Goal: Task Accomplishment & Management: Manage account settings

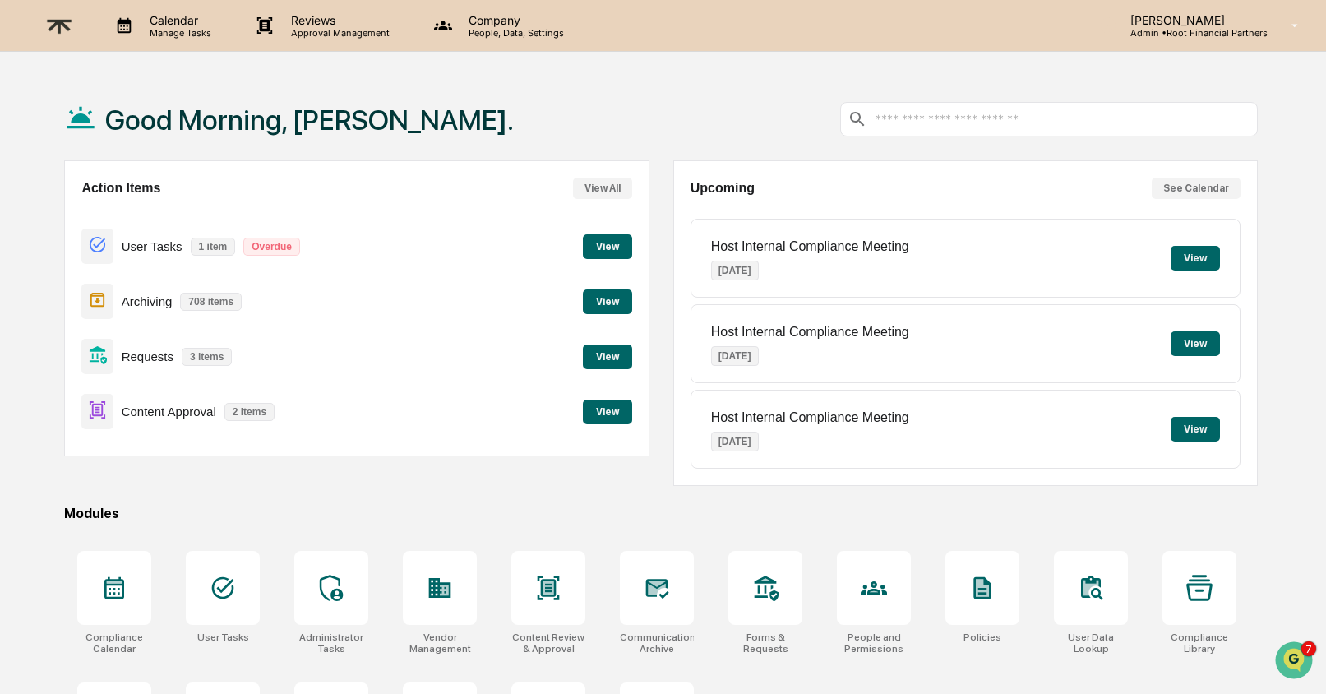
click at [613, 249] on button "View" at bounding box center [607, 246] width 49 height 25
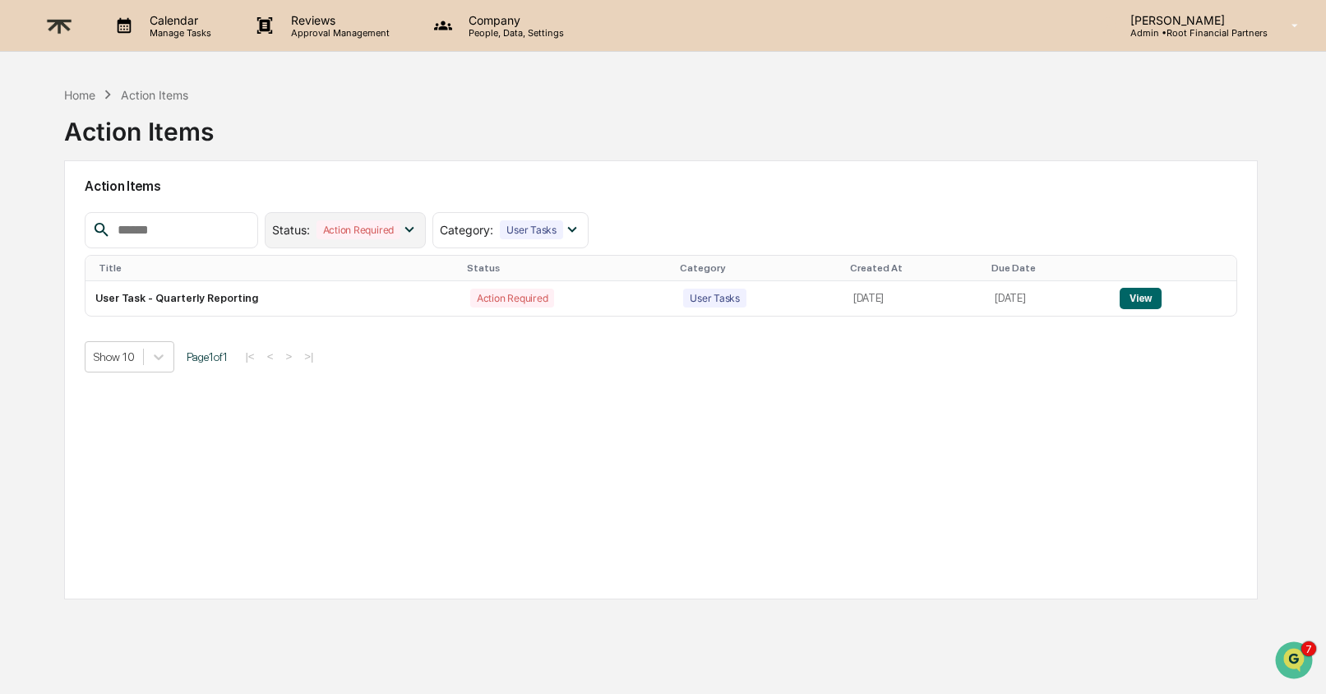
click at [394, 233] on div "Action Required" at bounding box center [359, 229] width 84 height 19
click at [368, 231] on div "Action Required" at bounding box center [359, 229] width 84 height 19
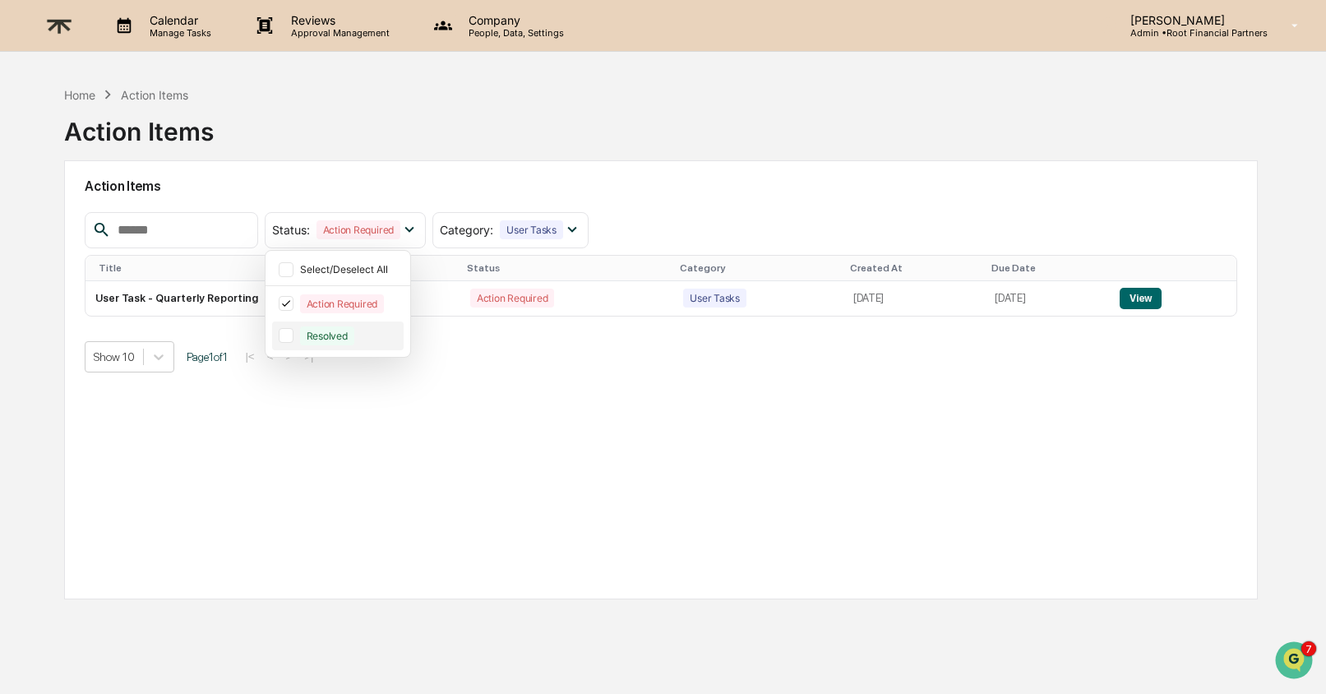
click at [354, 328] on div "Resolved" at bounding box center [327, 335] width 54 height 19
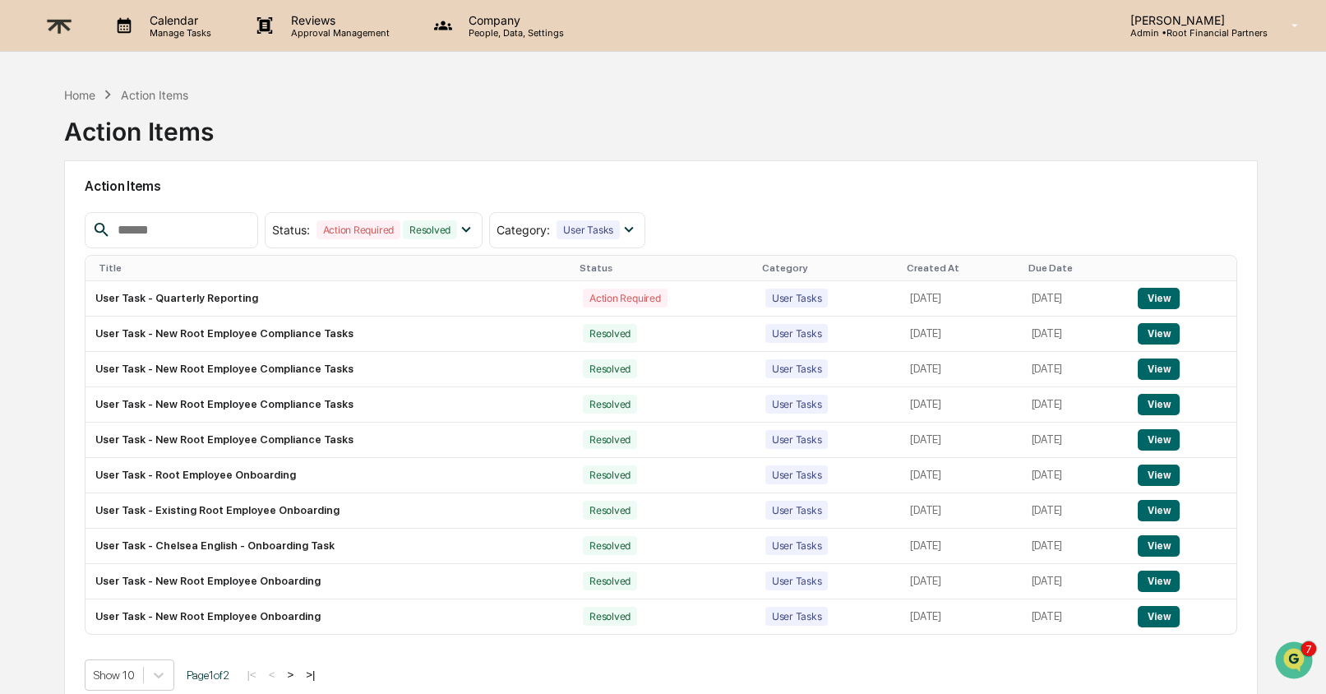
click at [907, 268] on div "Created At" at bounding box center [961, 268] width 108 height 12
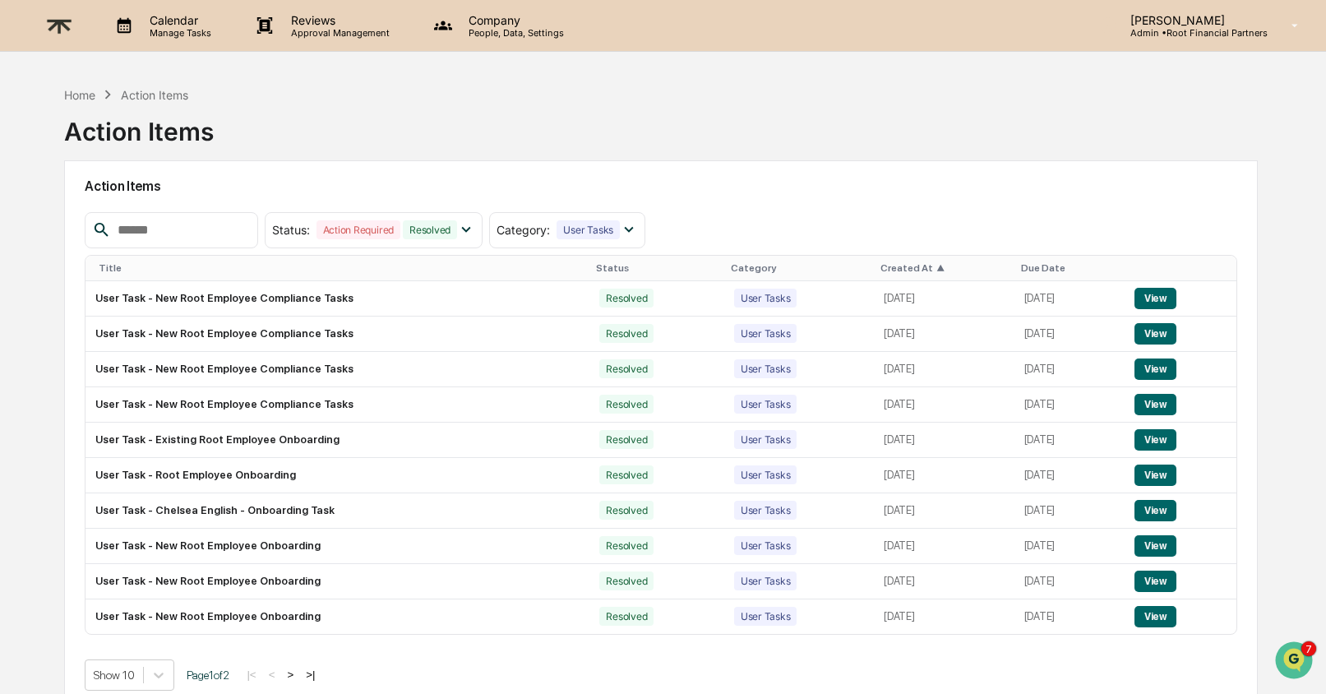
click at [937, 268] on span "▲" at bounding box center [941, 268] width 8 height 12
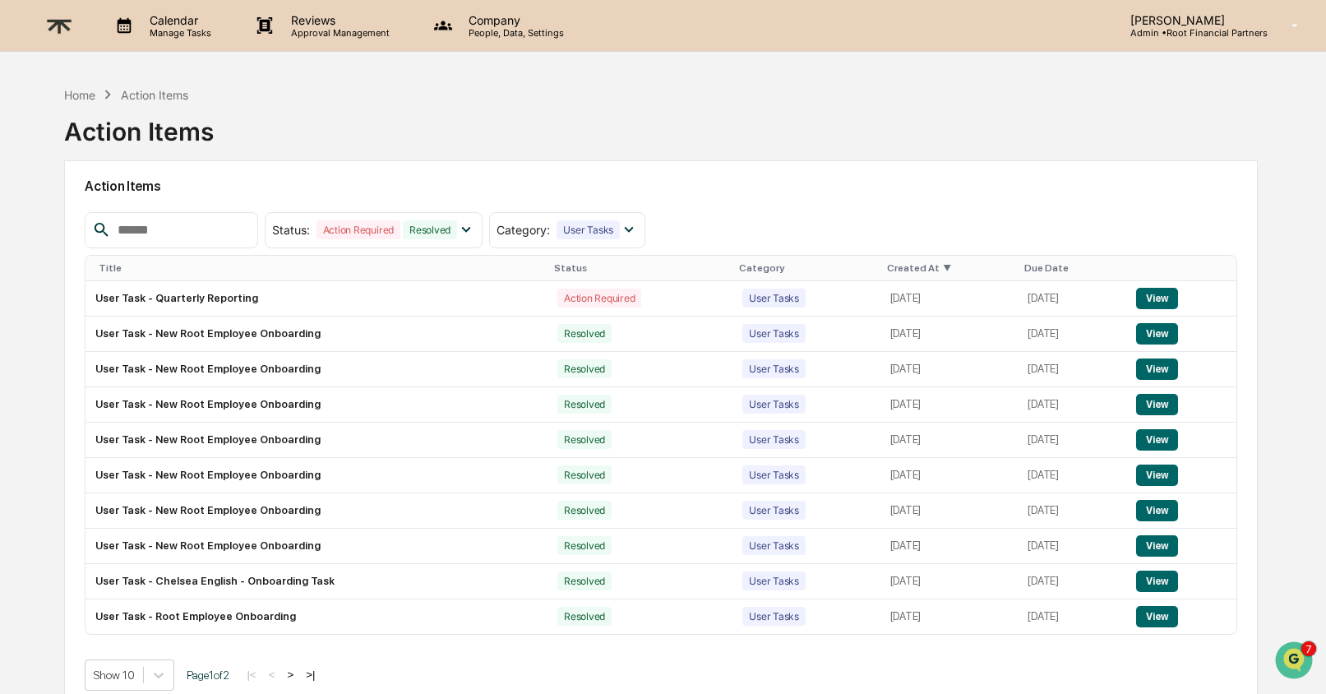
click at [494, 23] on p "Company" at bounding box center [514, 20] width 117 height 14
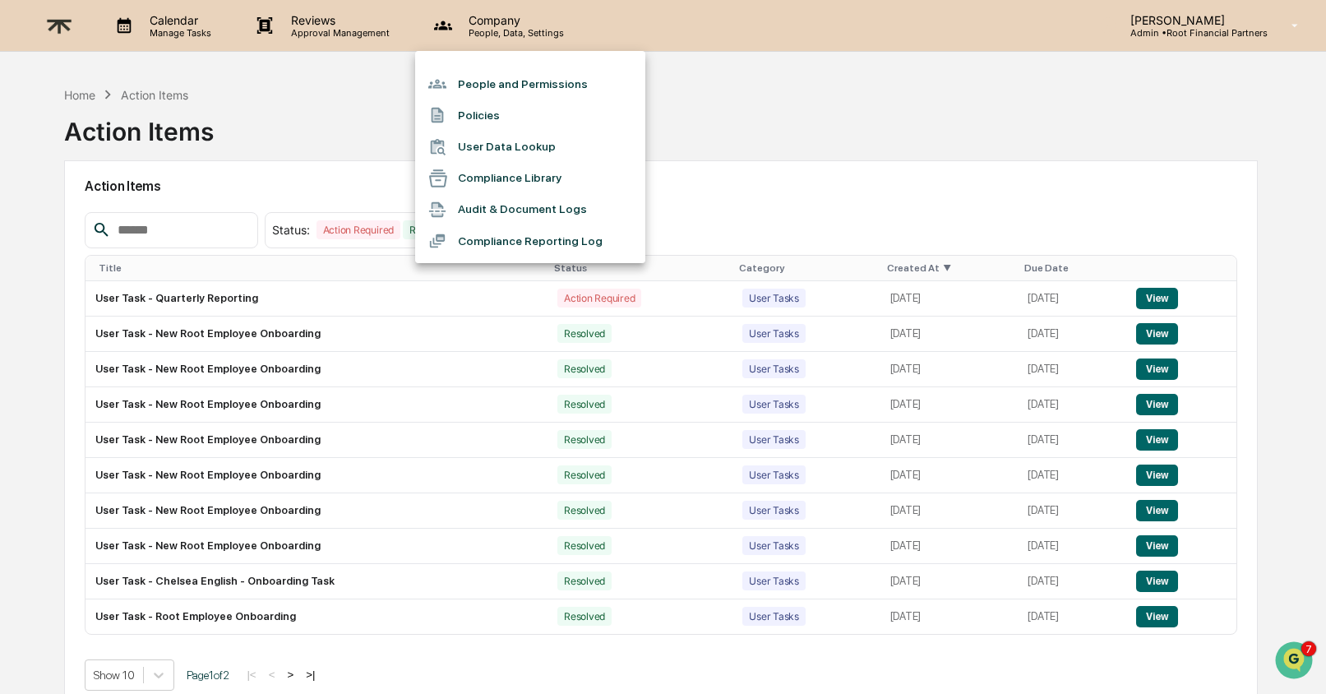
click at [506, 75] on li "People and Permissions" at bounding box center [530, 83] width 230 height 31
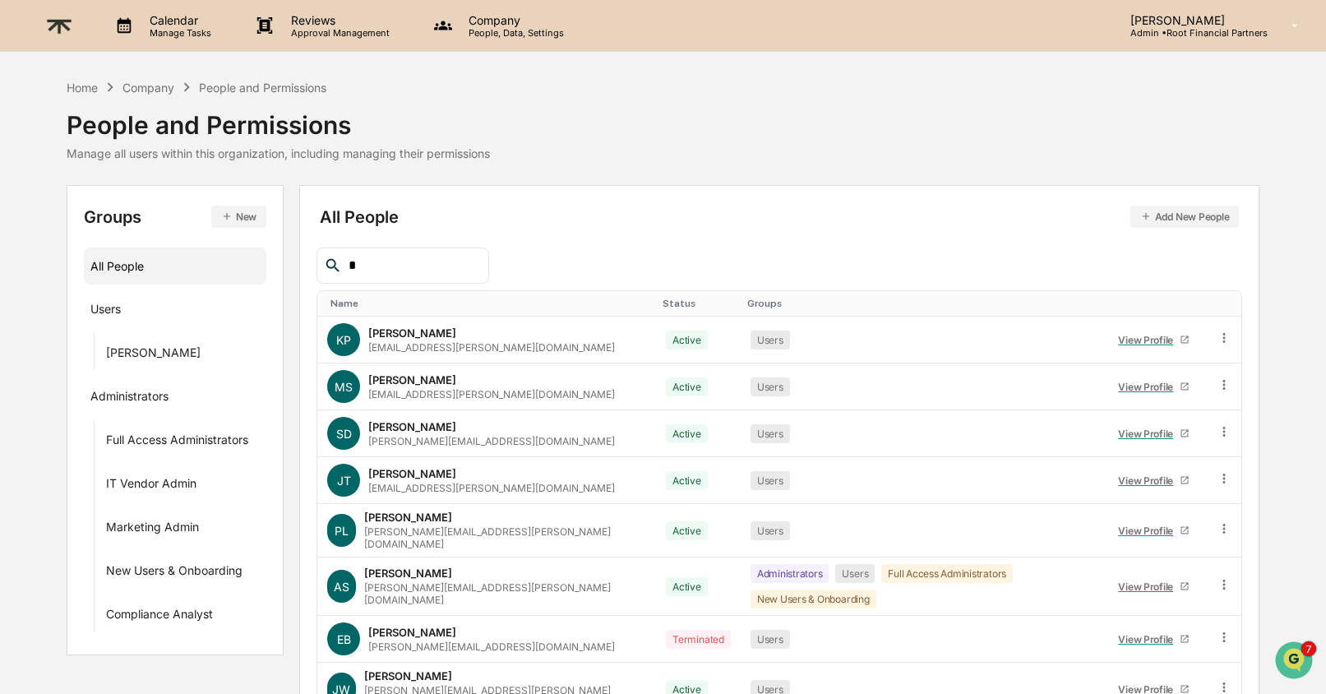
click at [386, 259] on input "*" at bounding box center [412, 265] width 140 height 21
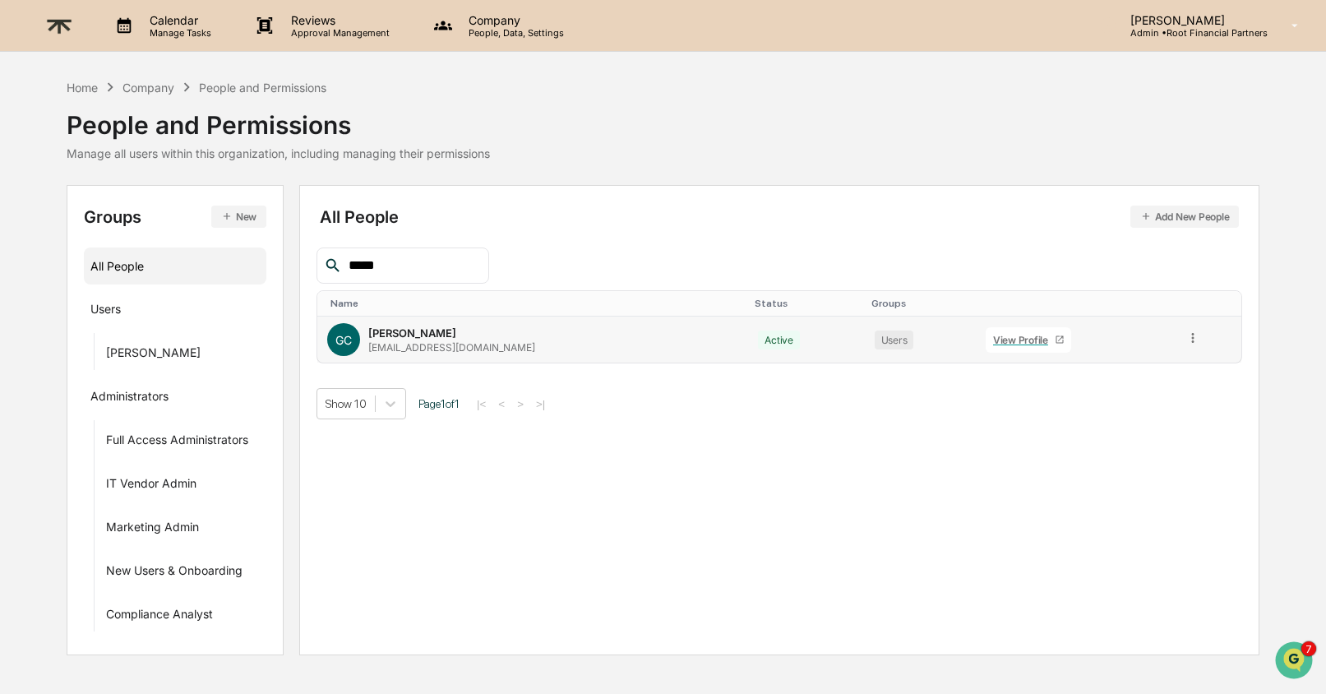
type input "*****"
click at [1055, 346] on div "View Profile" at bounding box center [1024, 340] width 62 height 12
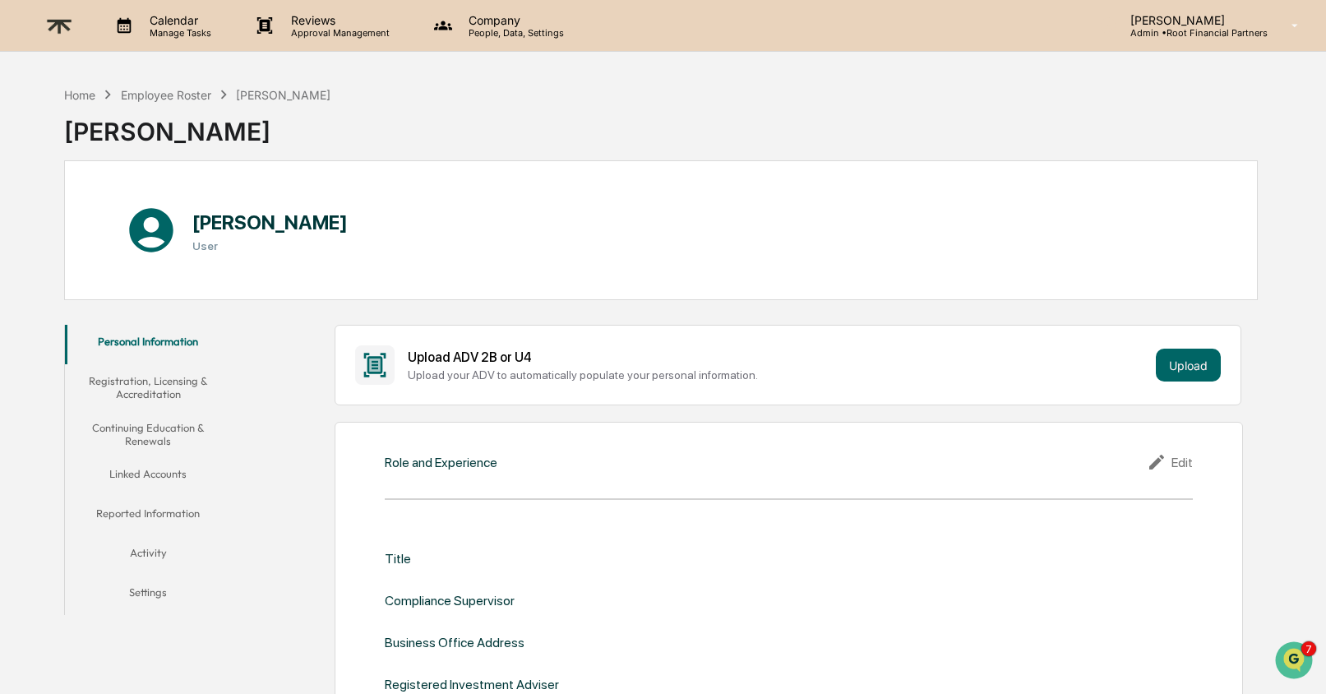
click at [167, 552] on button "Activity" at bounding box center [148, 555] width 166 height 39
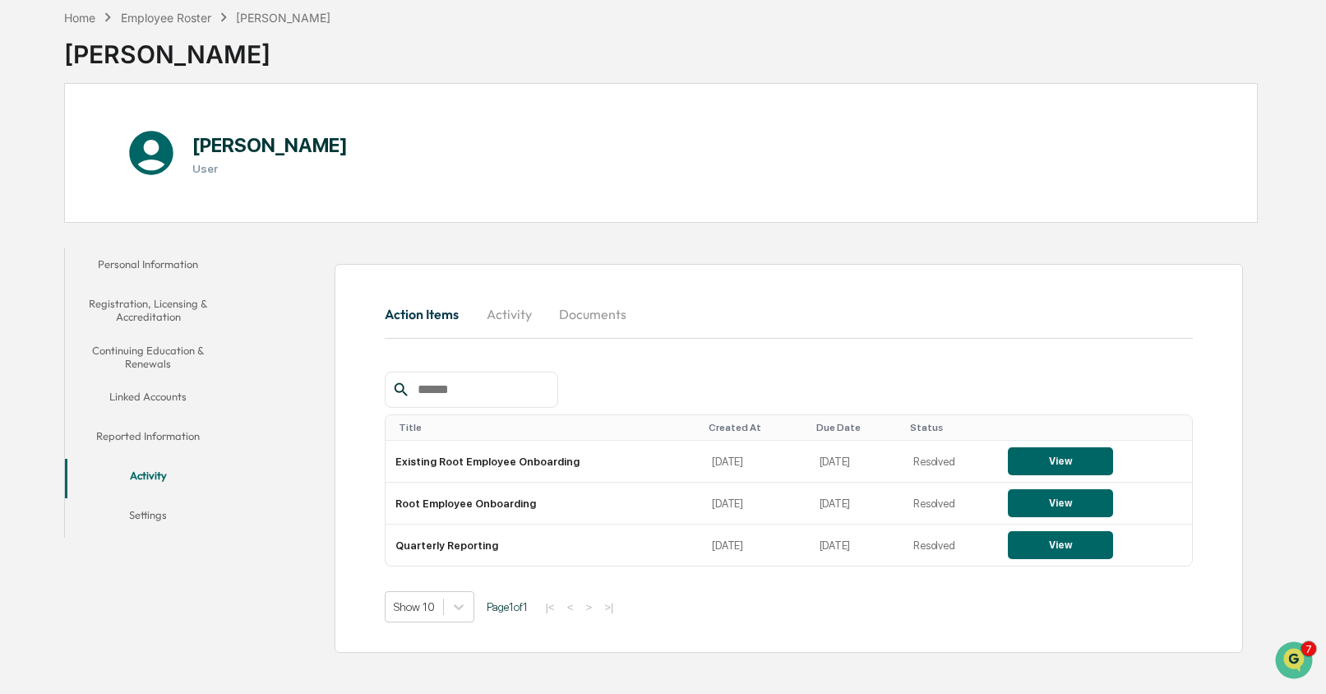
scroll to position [78, 0]
click at [508, 307] on button "Activity" at bounding box center [509, 313] width 74 height 39
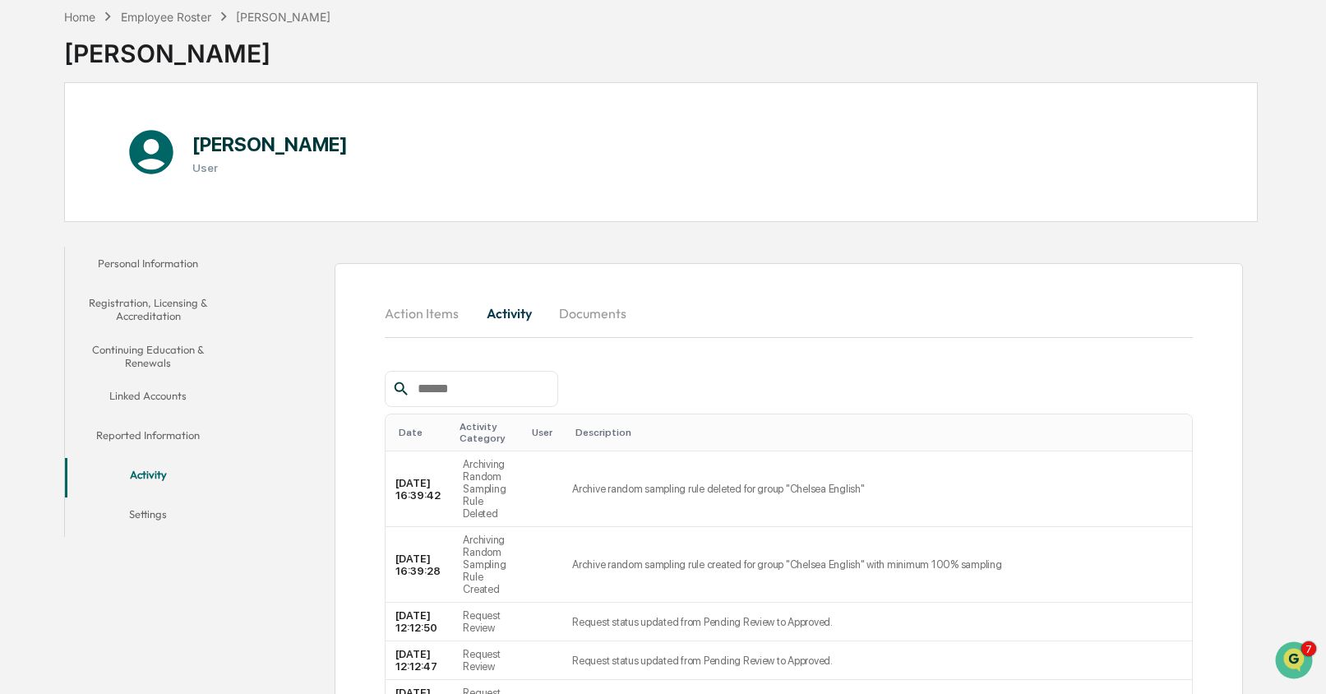
click at [596, 308] on button "Documents" at bounding box center [593, 313] width 94 height 39
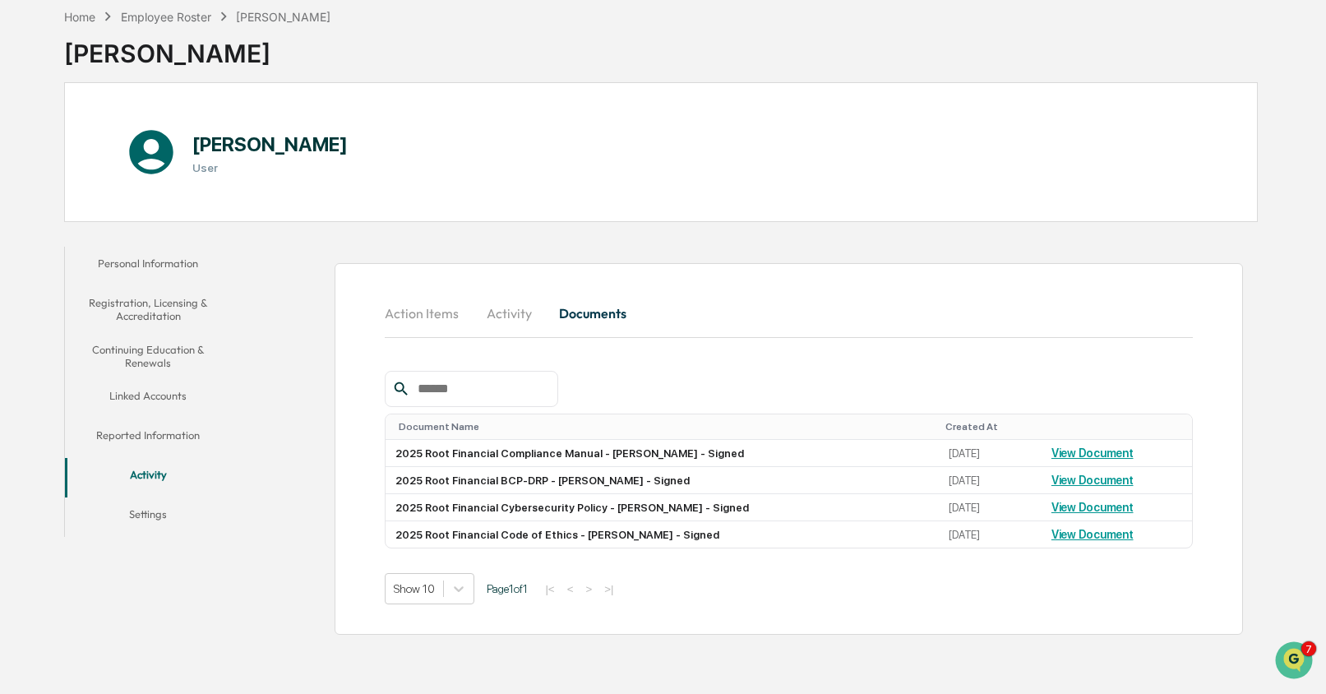
click at [155, 395] on button "Linked Accounts" at bounding box center [148, 398] width 166 height 39
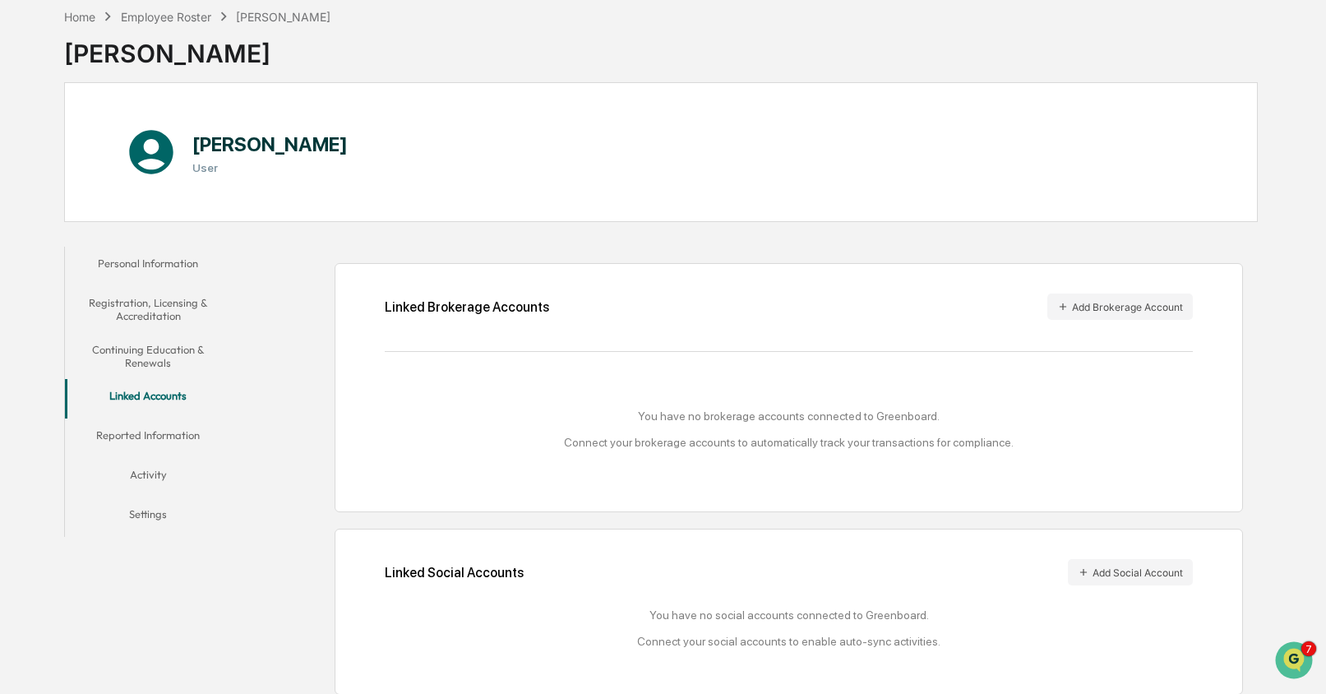
click at [163, 394] on button "Linked Accounts" at bounding box center [148, 398] width 166 height 39
click at [168, 349] on button "Continuing Education & Renewals" at bounding box center [148, 356] width 166 height 47
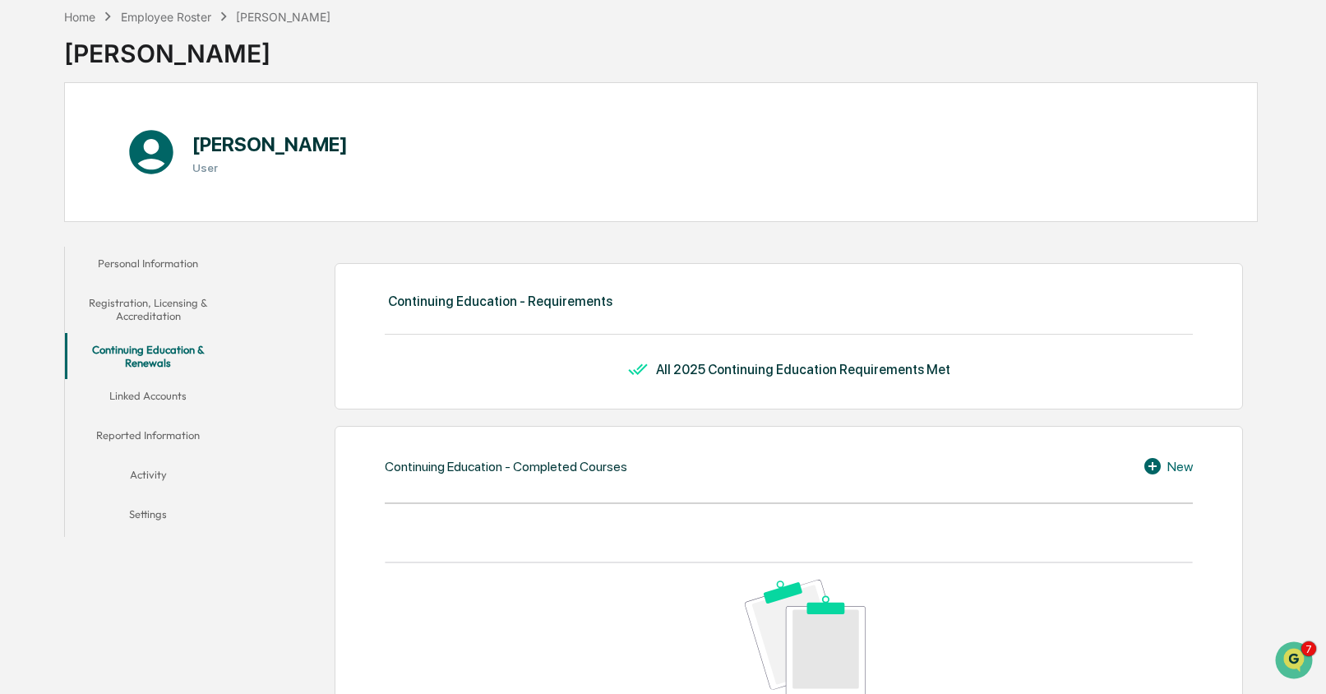
click at [149, 396] on button "Linked Accounts" at bounding box center [148, 398] width 166 height 39
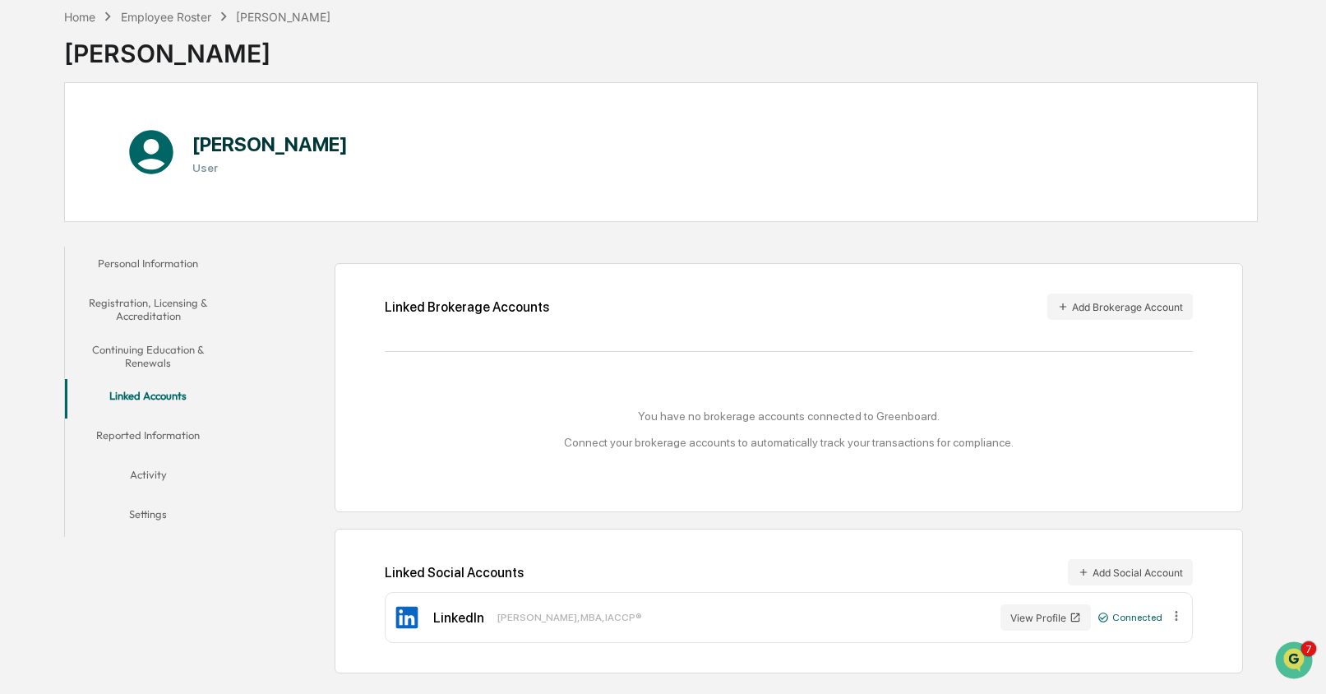
click at [162, 256] on button "Personal Information" at bounding box center [148, 266] width 166 height 39
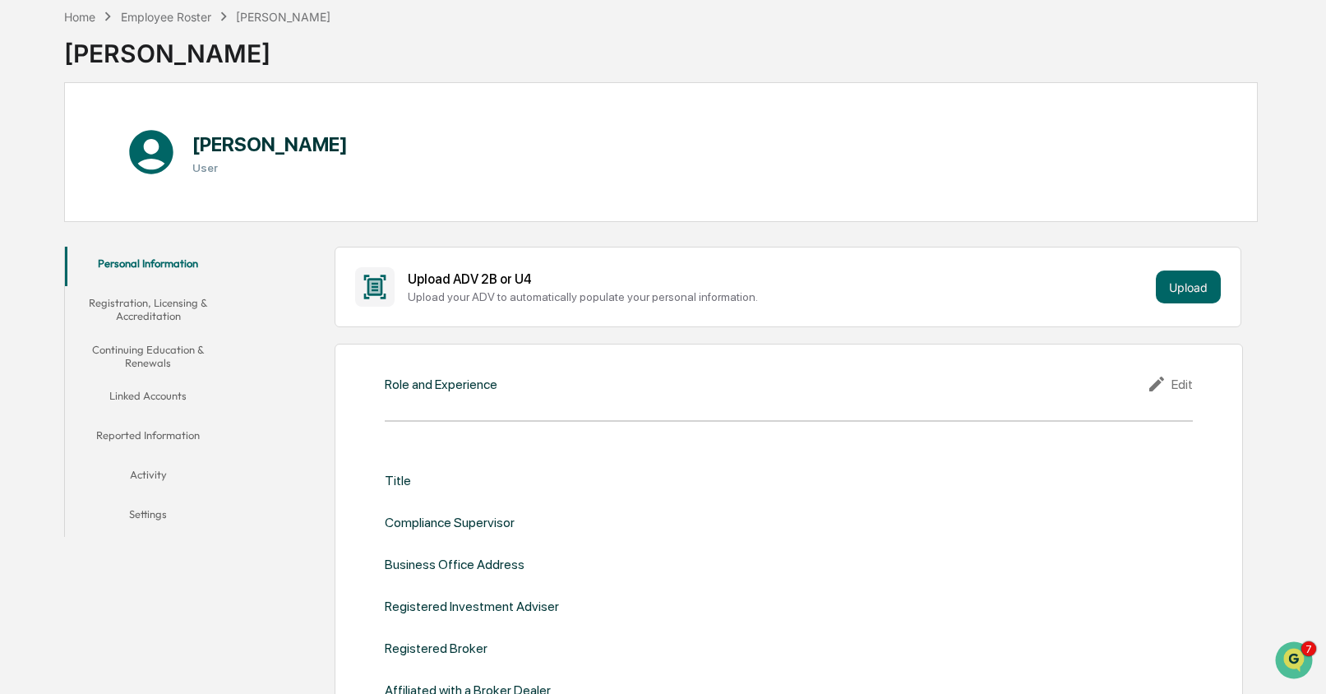
click at [138, 309] on button "Registration, Licensing & Accreditation" at bounding box center [148, 309] width 166 height 47
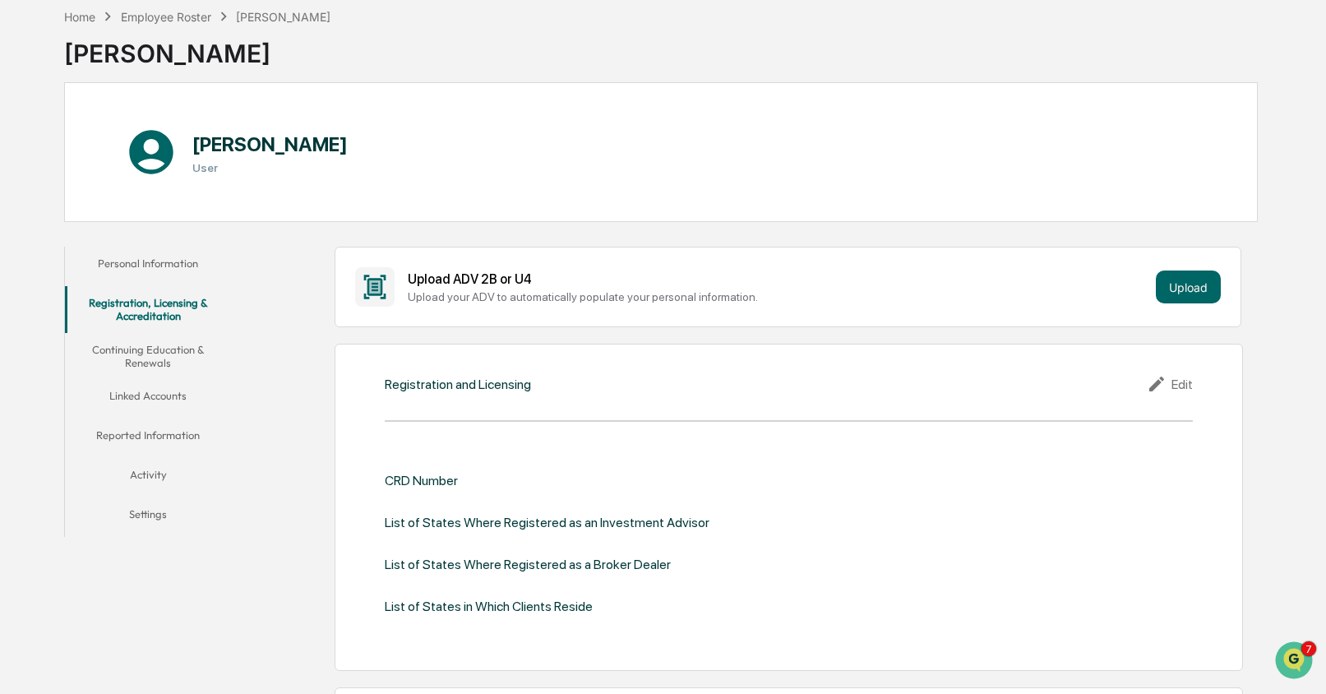
click at [148, 262] on button "Personal Information" at bounding box center [148, 266] width 166 height 39
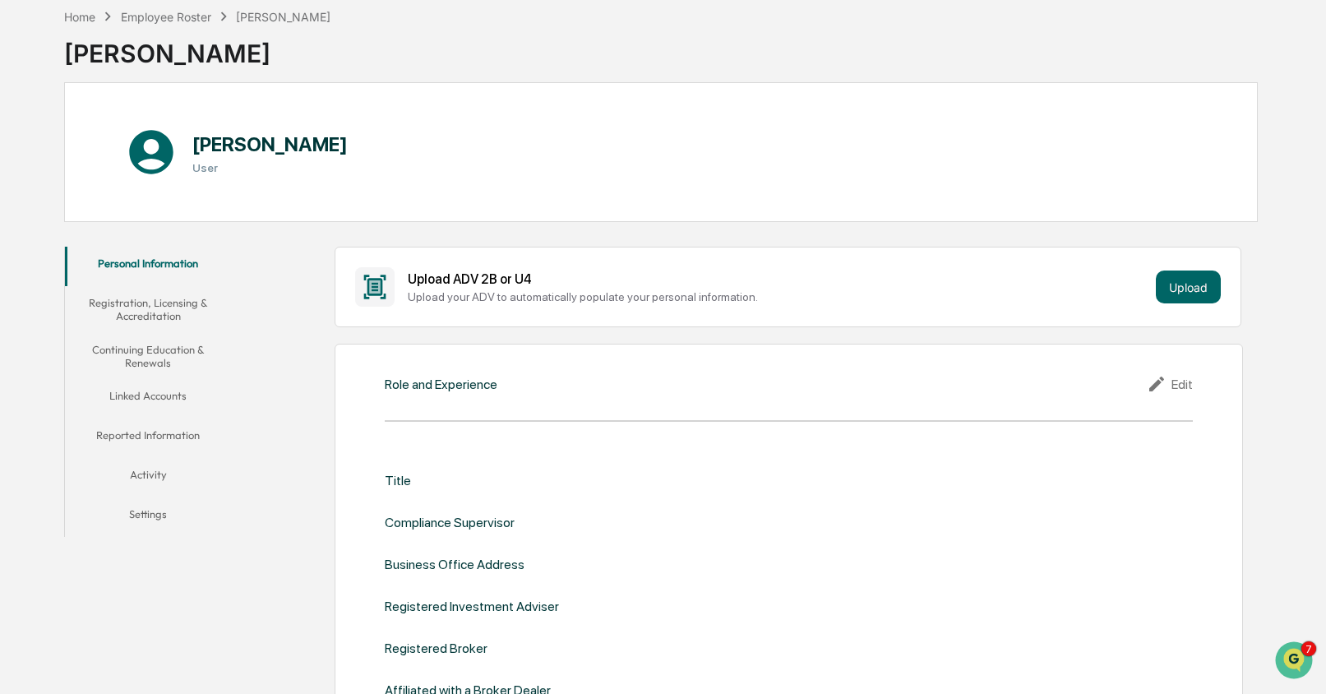
drag, startPoint x: 1158, startPoint y: 282, endPoint x: 1144, endPoint y: 285, distance: 14.4
click at [1144, 285] on div "Upload ADV 2B or U4 Upload your ADV to automatically populate your personal inf…" at bounding box center [788, 286] width 866 height 39
click at [1182, 288] on button "Upload" at bounding box center [1188, 287] width 65 height 33
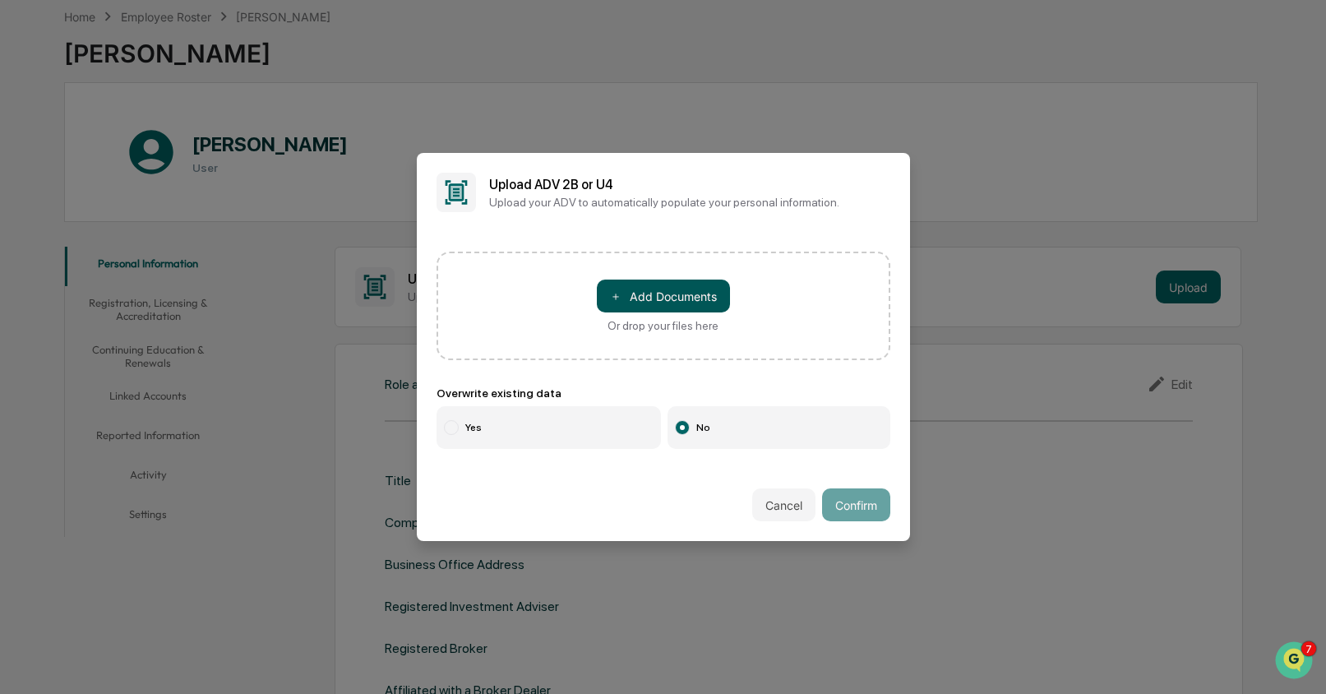
click at [682, 298] on button "＋ Add Documents" at bounding box center [663, 296] width 133 height 33
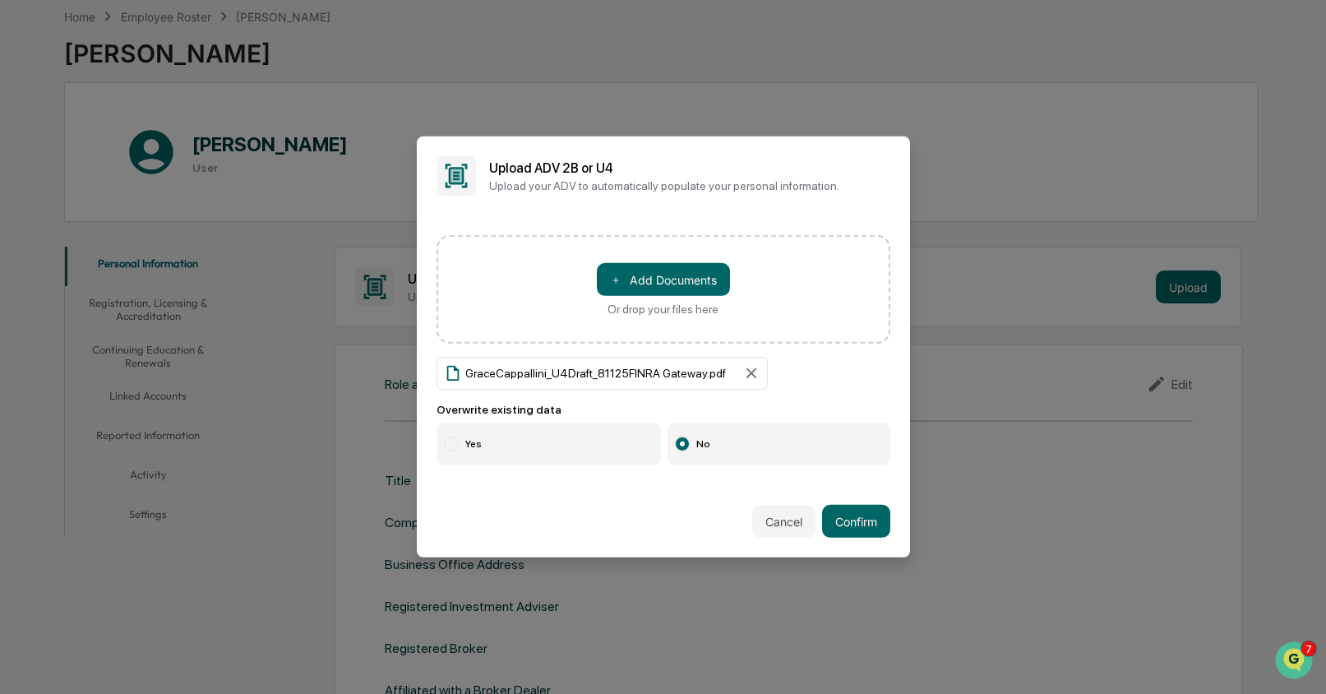
click at [543, 454] on label "Yes" at bounding box center [549, 444] width 225 height 43
click at [796, 430] on label "No" at bounding box center [779, 444] width 223 height 43
click at [859, 518] on button "Confirm" at bounding box center [856, 521] width 68 height 33
